Goal: Transaction & Acquisition: Obtain resource

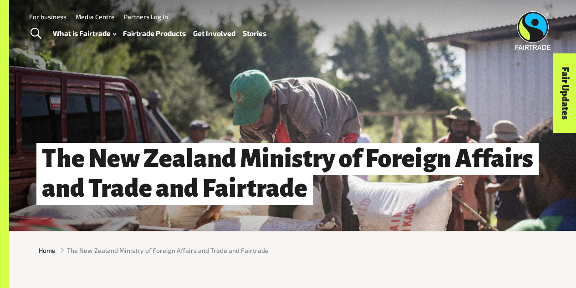
click at [170, 33] on link "Fairtrade Products" at bounding box center [154, 33] width 63 height 13
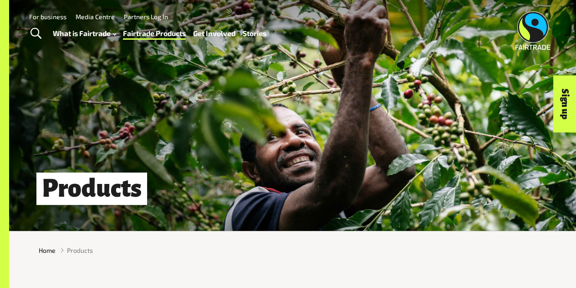
click at [42, 34] on link "Toggle Search" at bounding box center [36, 33] width 22 height 23
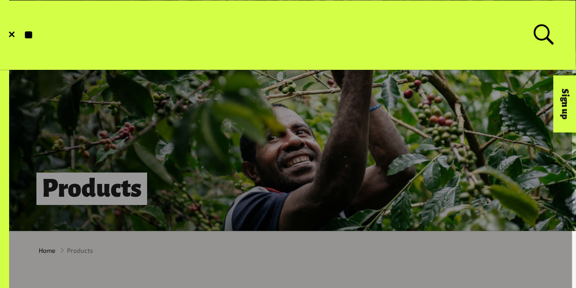
type input "*"
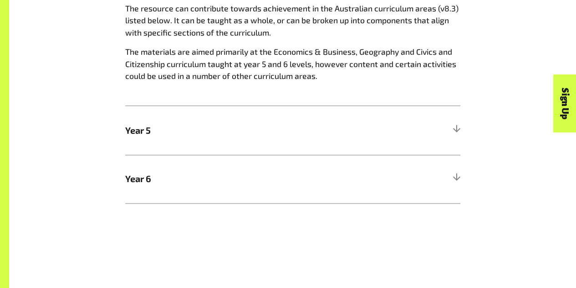
scroll to position [515, 0]
click at [244, 143] on h5 "Year 5" at bounding box center [292, 129] width 335 height 49
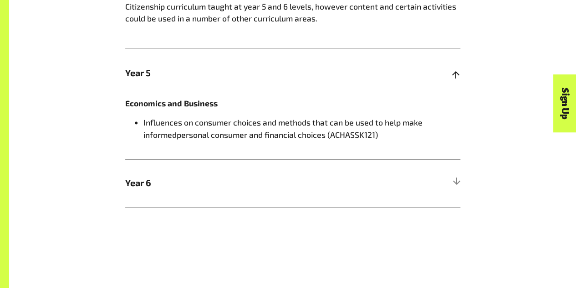
scroll to position [576, 0]
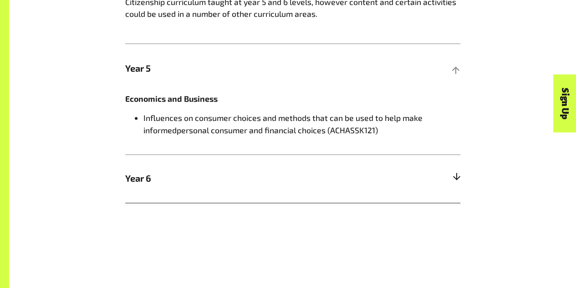
click at [245, 173] on h5 "Year 6" at bounding box center [292, 178] width 335 height 49
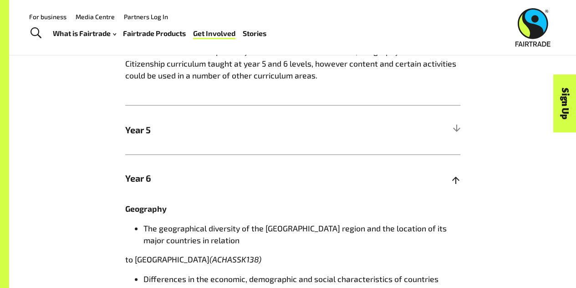
scroll to position [474, 0]
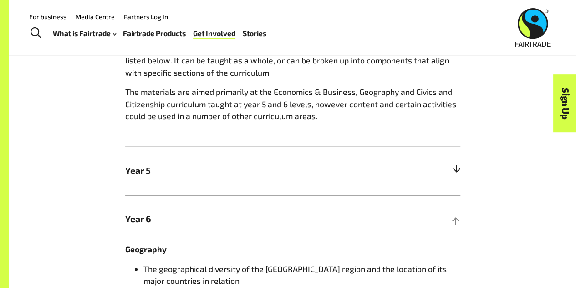
click at [278, 162] on h5 "Year 5" at bounding box center [292, 170] width 335 height 49
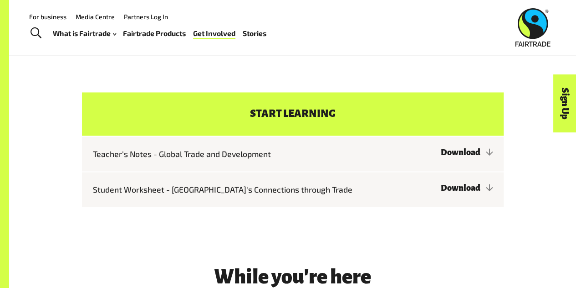
scroll to position [744, 0]
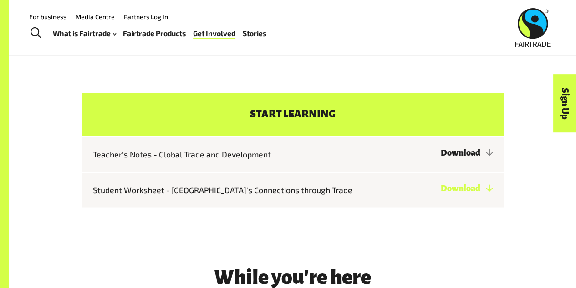
click at [441, 186] on link "Download" at bounding box center [467, 187] width 52 height 9
click at [452, 157] on link "Download" at bounding box center [467, 152] width 52 height 9
click at [453, 186] on link "Download" at bounding box center [467, 187] width 52 height 9
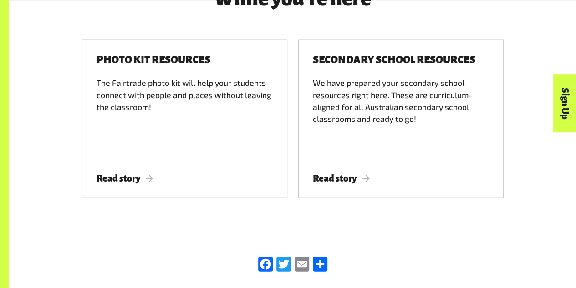
scroll to position [1022, 0]
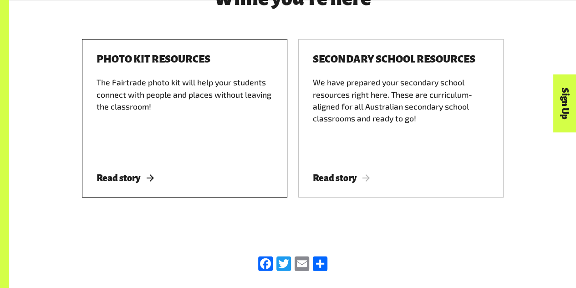
click at [130, 177] on span "Read story" at bounding box center [125, 178] width 57 height 10
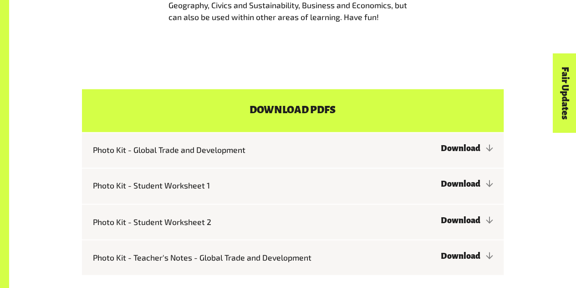
scroll to position [692, 0]
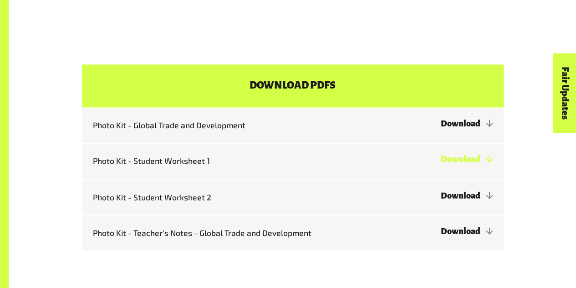
click at [462, 164] on link "Download" at bounding box center [467, 158] width 52 height 9
click at [452, 200] on link "Download" at bounding box center [467, 194] width 52 height 9
click at [442, 128] on link "Download" at bounding box center [467, 123] width 52 height 9
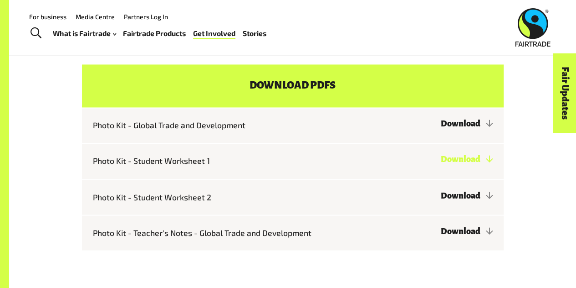
click at [473, 159] on link "Download" at bounding box center [467, 158] width 52 height 9
click at [468, 128] on link "Download" at bounding box center [467, 123] width 52 height 9
